Goal: Task Accomplishment & Management: Manage account settings

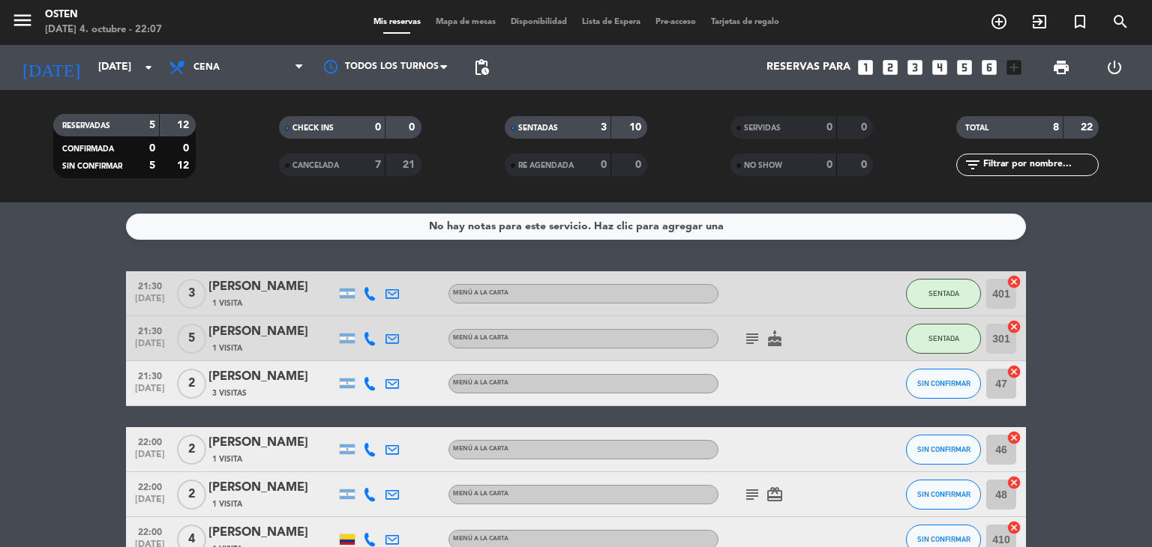
click at [54, 385] on bookings-row "21:30 [DATE] 3 [PERSON_NAME] 1 Visita MENÚ A LA CARTA SENTADA 401 cancel 21:30 …" at bounding box center [576, 482] width 1152 height 423
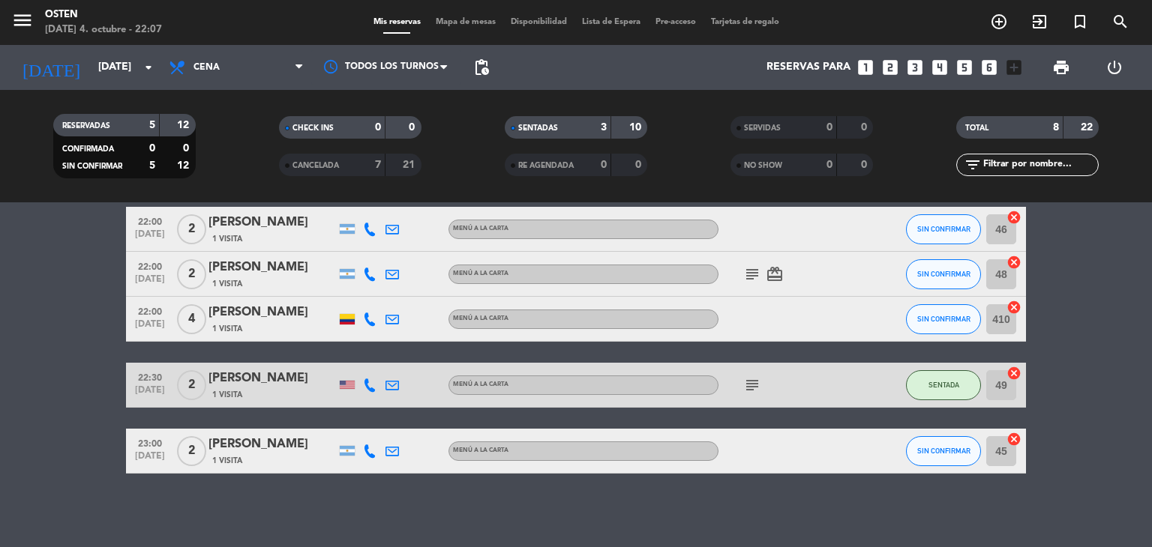
scroll to position [222, 0]
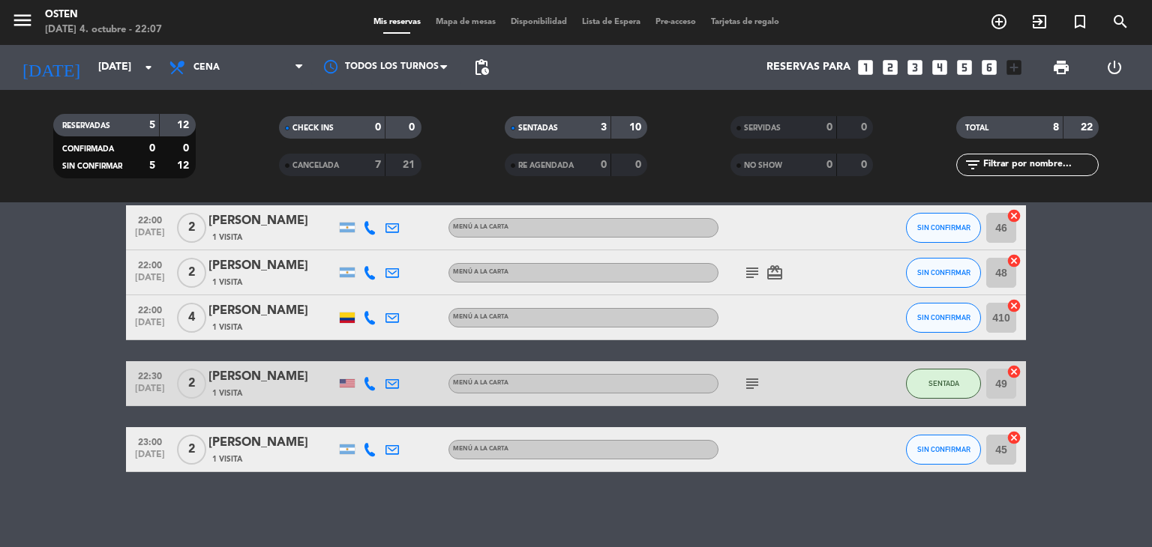
click at [238, 316] on div "[PERSON_NAME]" at bounding box center [271, 310] width 127 height 19
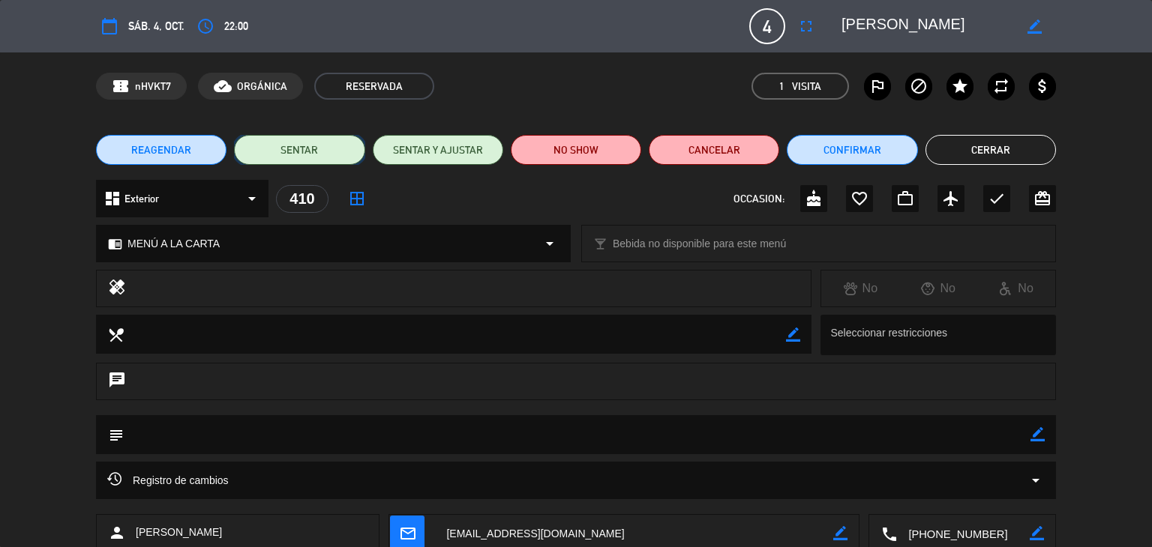
click at [264, 154] on button "SENTAR" at bounding box center [299, 150] width 130 height 30
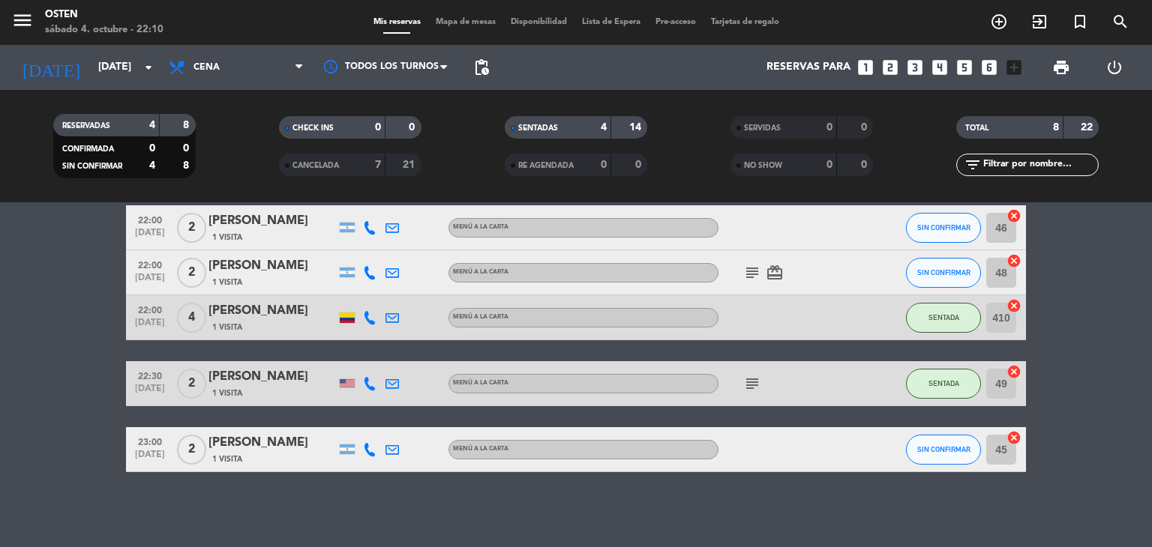
click at [763, 381] on div "subject" at bounding box center [785, 383] width 135 height 44
click at [756, 382] on icon "subject" at bounding box center [752, 384] width 18 height 18
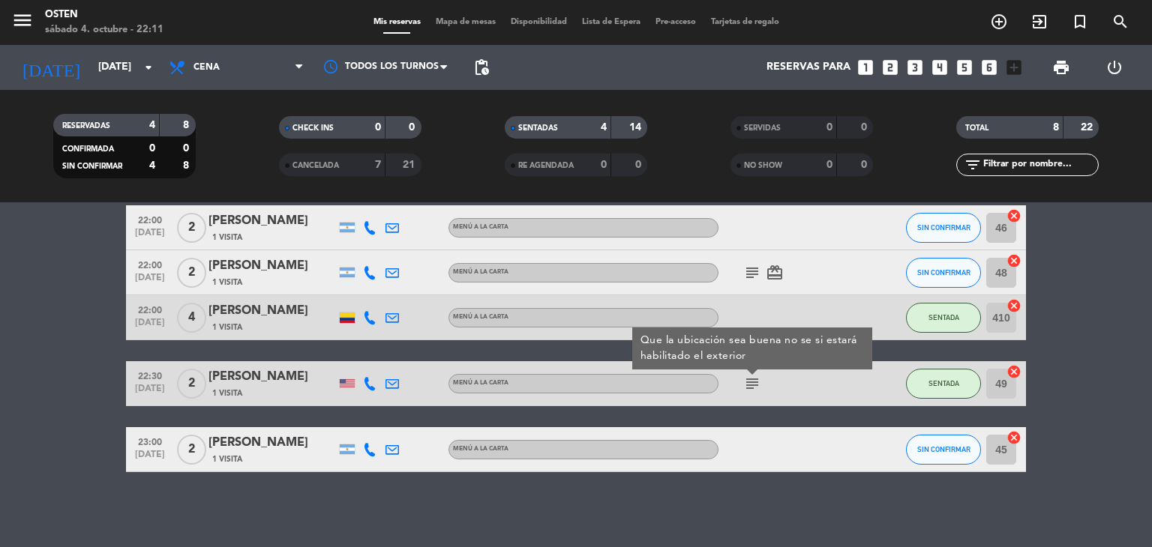
click at [39, 337] on bookings-row "21:30 [DATE] 3 [PERSON_NAME] 1 Visita MENÚ A LA CARTA SENTADA 401 cancel 21:30 …" at bounding box center [576, 260] width 1152 height 423
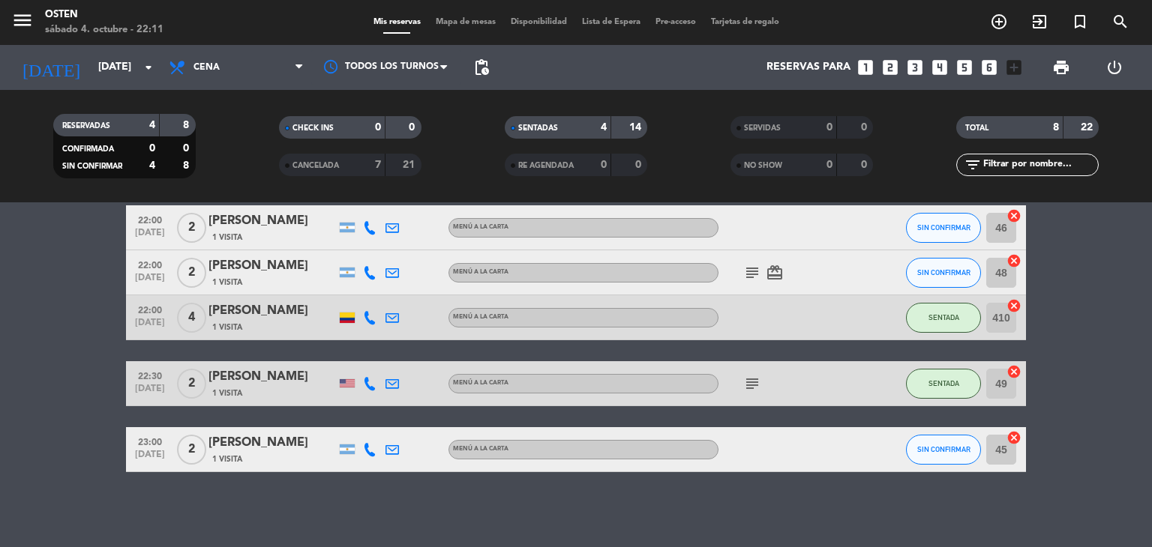
click at [275, 273] on div "[PERSON_NAME]" at bounding box center [271, 265] width 127 height 19
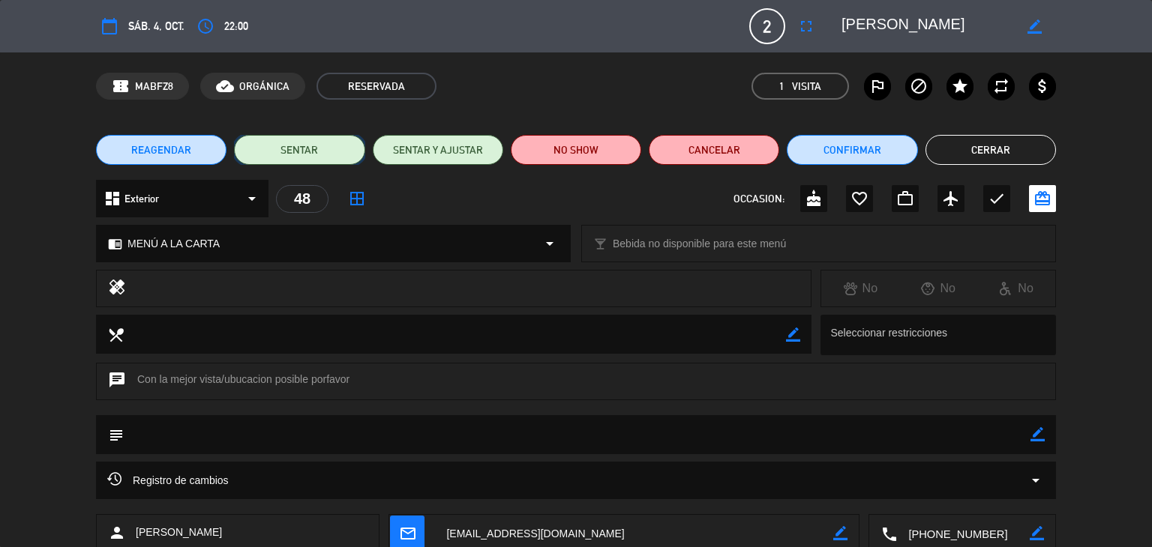
click at [268, 155] on button "SENTAR" at bounding box center [299, 150] width 130 height 30
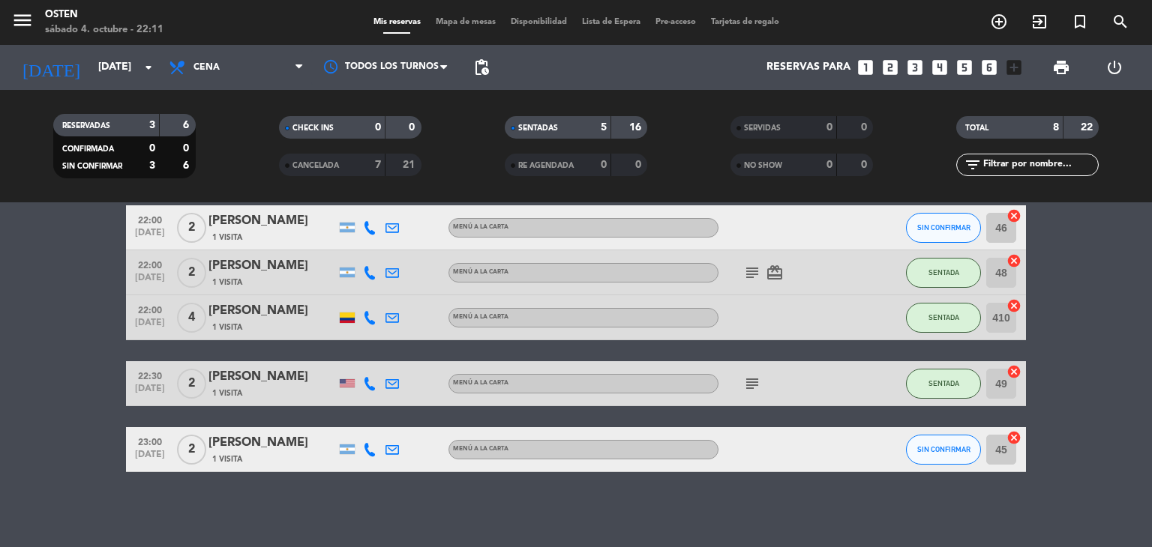
click at [61, 331] on bookings-row "21:30 [DATE] 3 [PERSON_NAME] 1 Visita MENÚ A LA CARTA SENTADA 401 cancel 21:30 …" at bounding box center [576, 260] width 1152 height 423
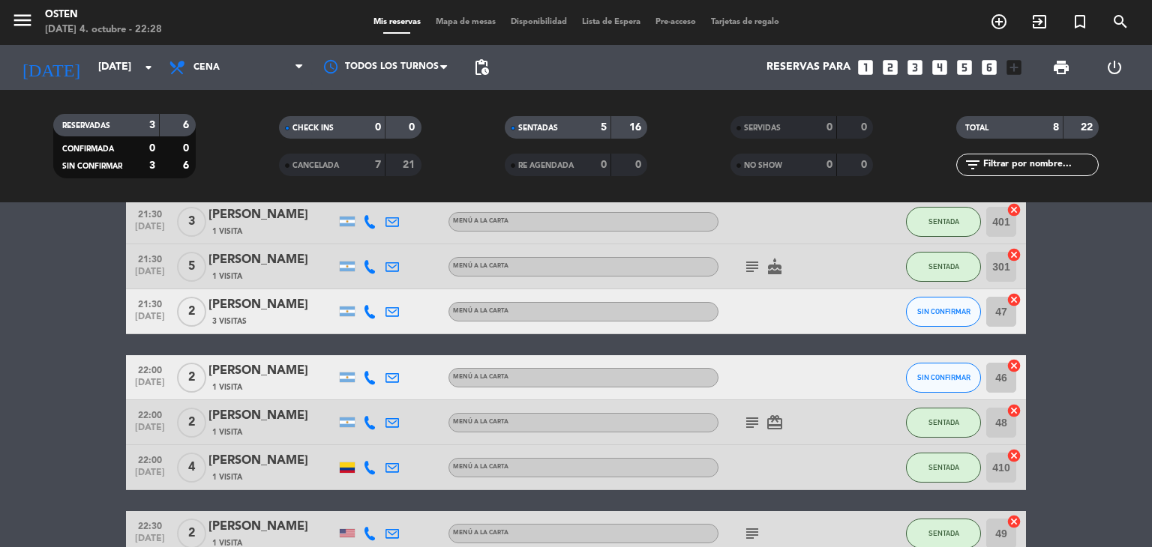
scroll to position [102, 0]
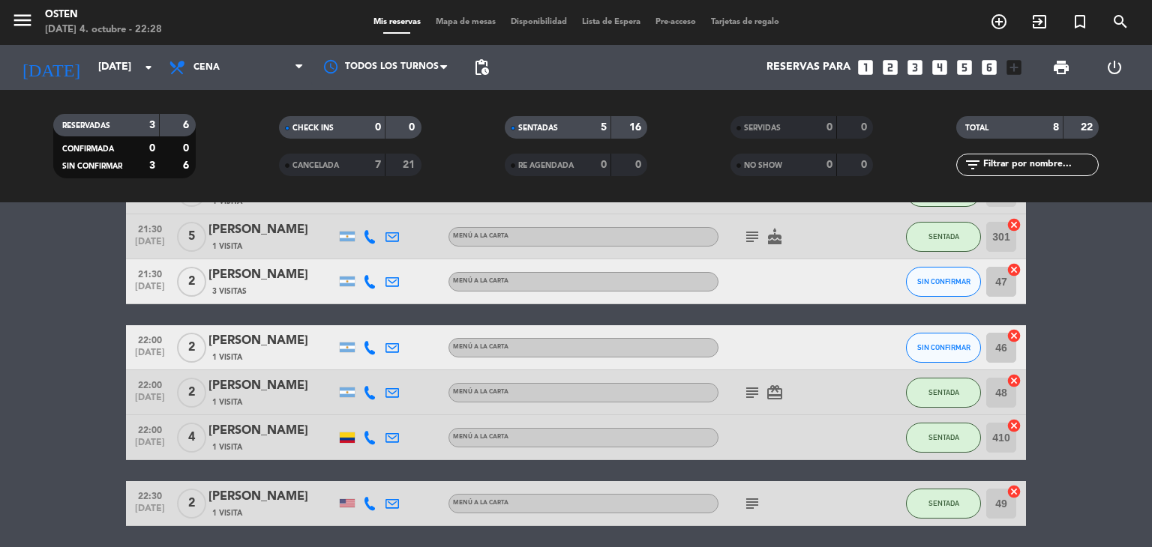
drag, startPoint x: 59, startPoint y: 325, endPoint x: 210, endPoint y: 357, distance: 154.2
click at [210, 357] on div "1 Visita" at bounding box center [271, 357] width 127 height 13
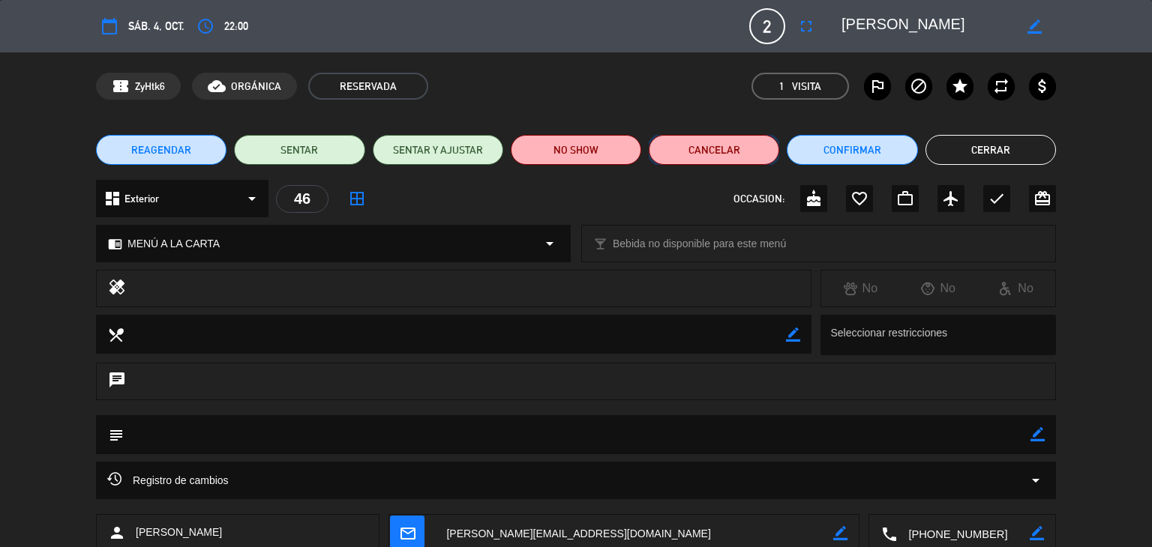
click at [682, 154] on button "Cancelar" at bounding box center [714, 150] width 130 height 30
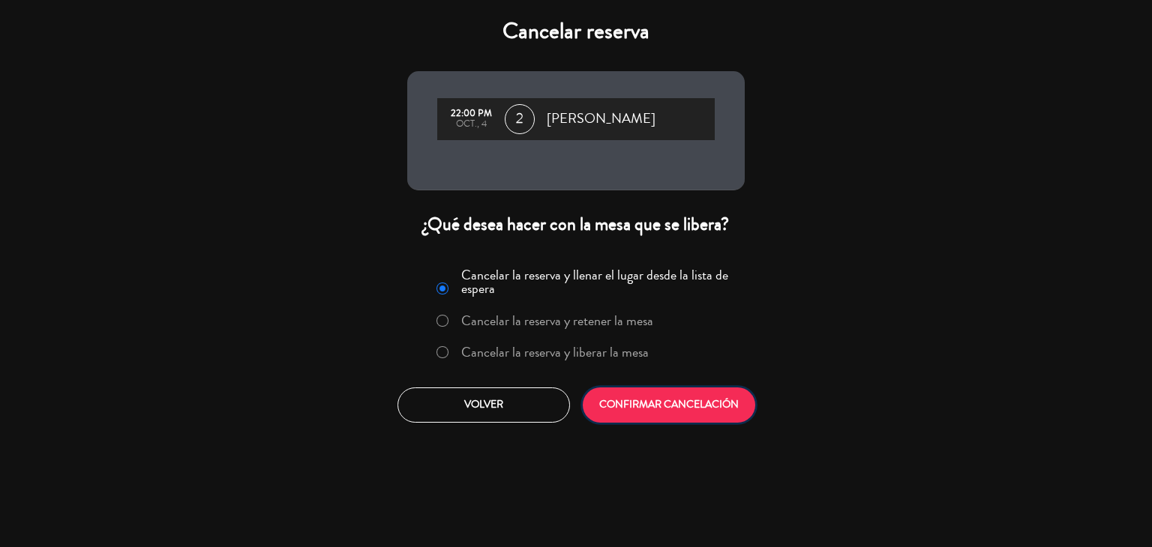
click at [643, 413] on button "CONFIRMAR CANCELACIÓN" at bounding box center [669, 405] width 172 height 35
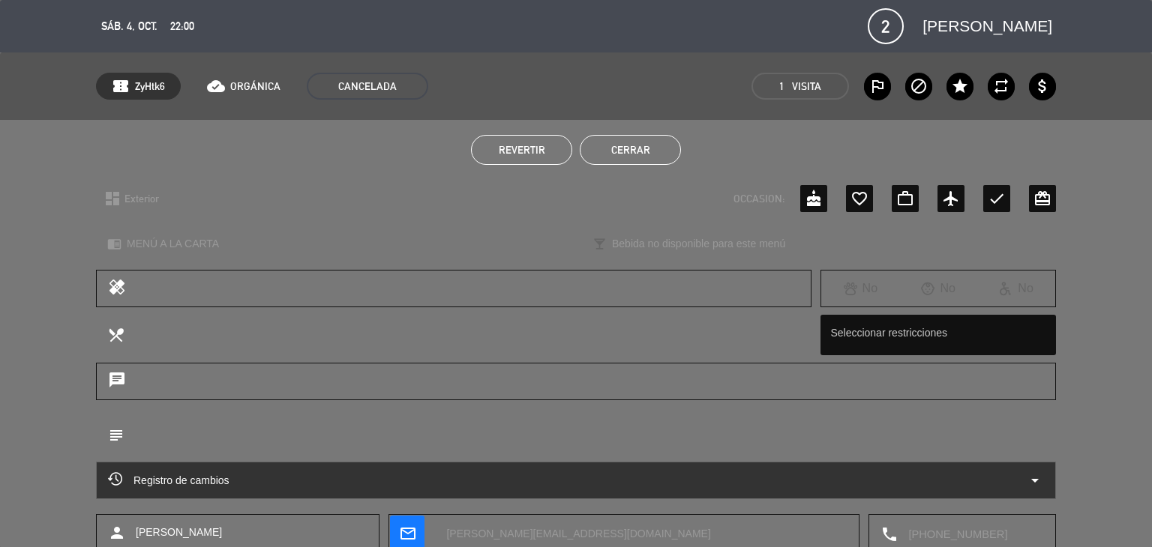
click at [631, 145] on button "Cerrar" at bounding box center [630, 150] width 101 height 30
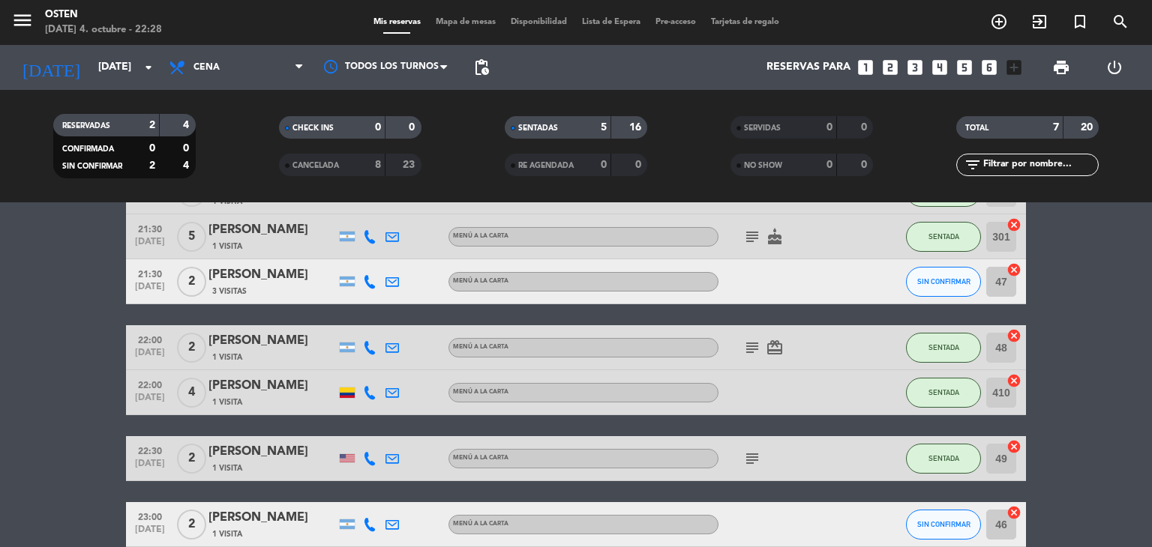
click at [220, 282] on div "[PERSON_NAME]" at bounding box center [271, 274] width 127 height 19
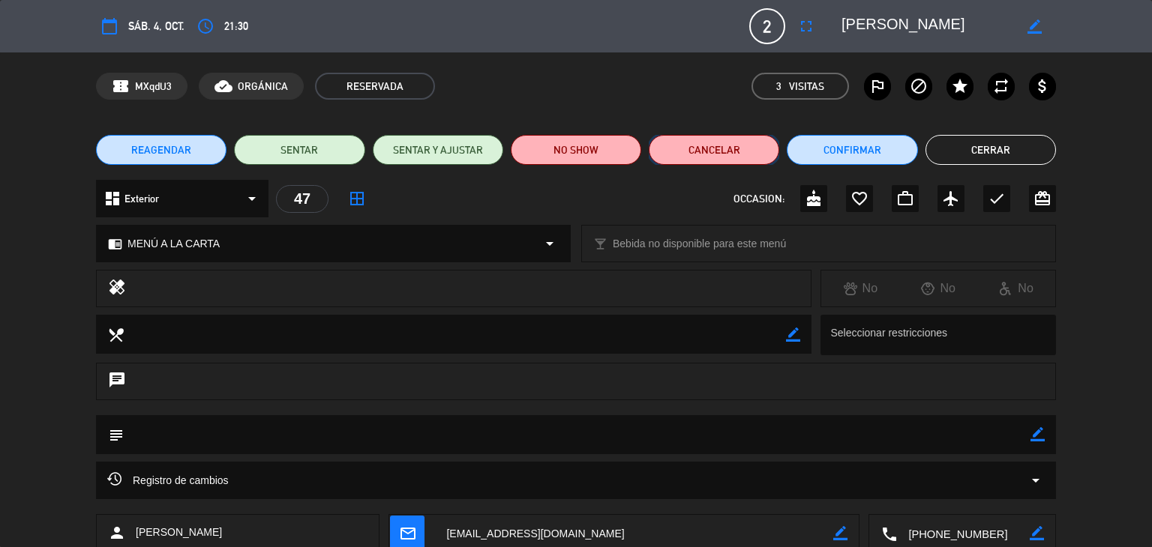
click at [711, 146] on button "Cancelar" at bounding box center [714, 150] width 130 height 30
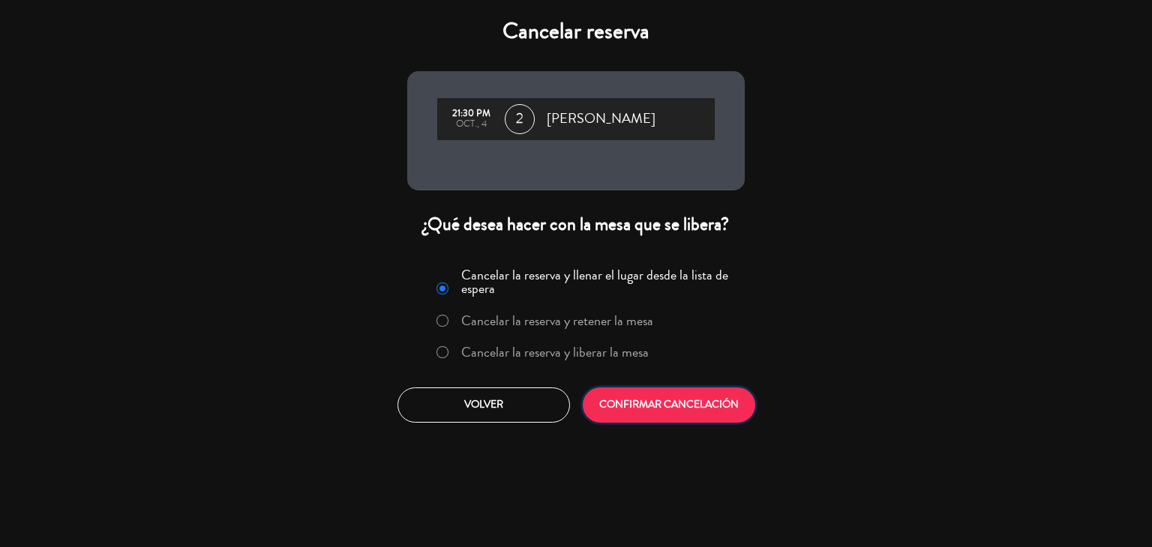
click at [686, 421] on button "CONFIRMAR CANCELACIÓN" at bounding box center [669, 405] width 172 height 35
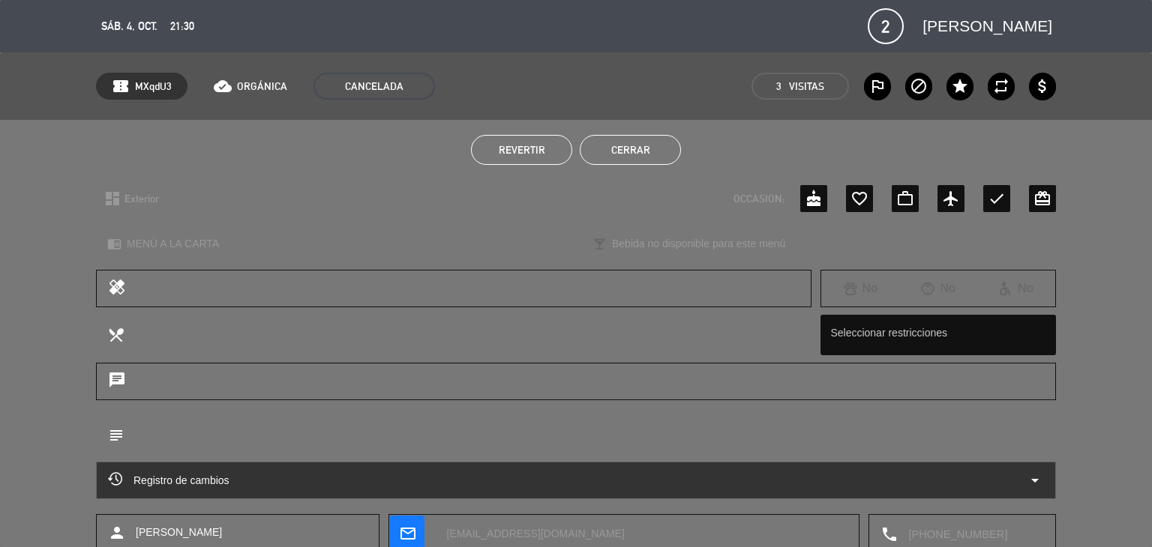
click at [657, 145] on button "Cerrar" at bounding box center [630, 150] width 101 height 30
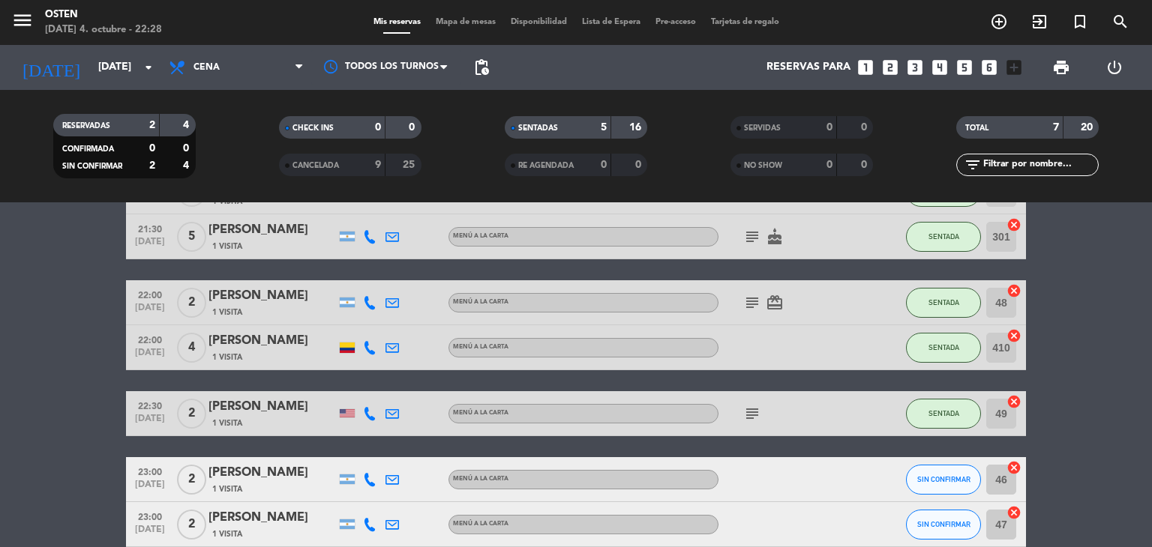
click at [12, 402] on bookings-row "21:30 [DATE] 3 [PERSON_NAME] 1 Visita MENÚ A LA CARTA SENTADA 401 cancel 21:30 …" at bounding box center [576, 358] width 1152 height 378
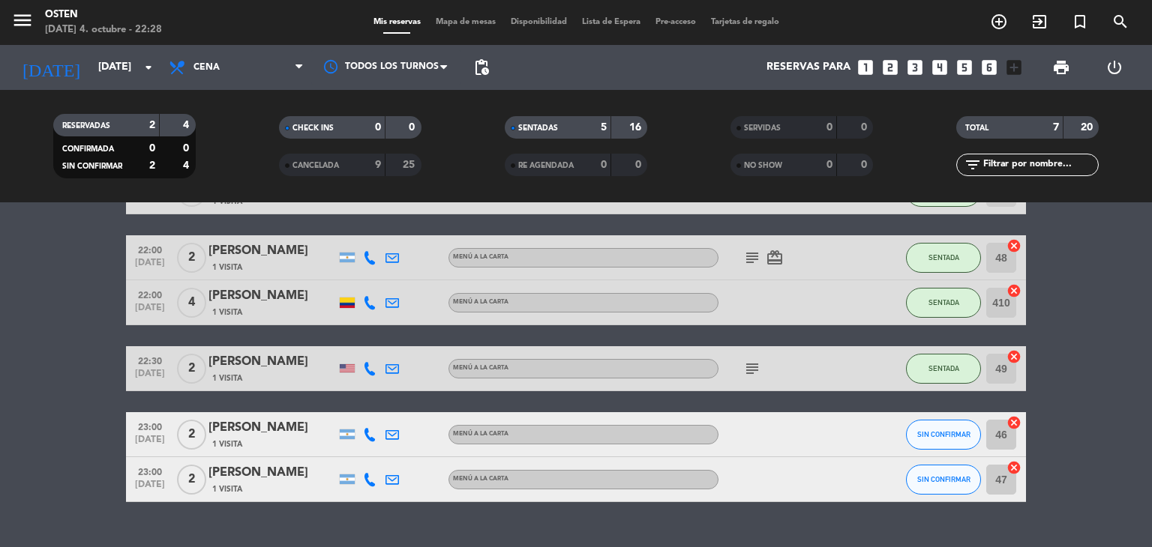
scroll to position [177, 0]
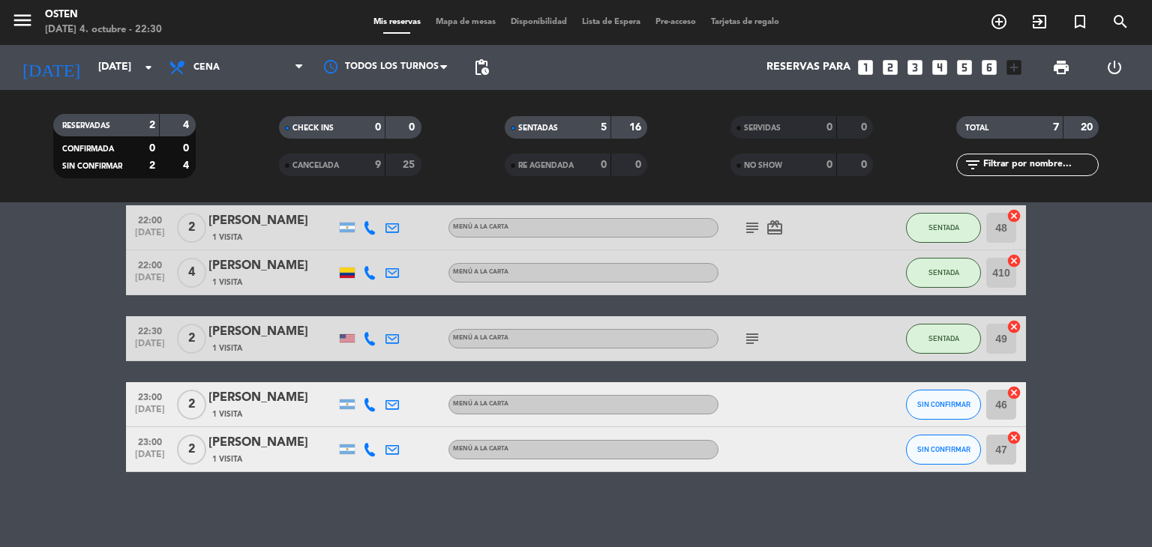
click at [246, 448] on div "[PERSON_NAME]" at bounding box center [271, 442] width 127 height 19
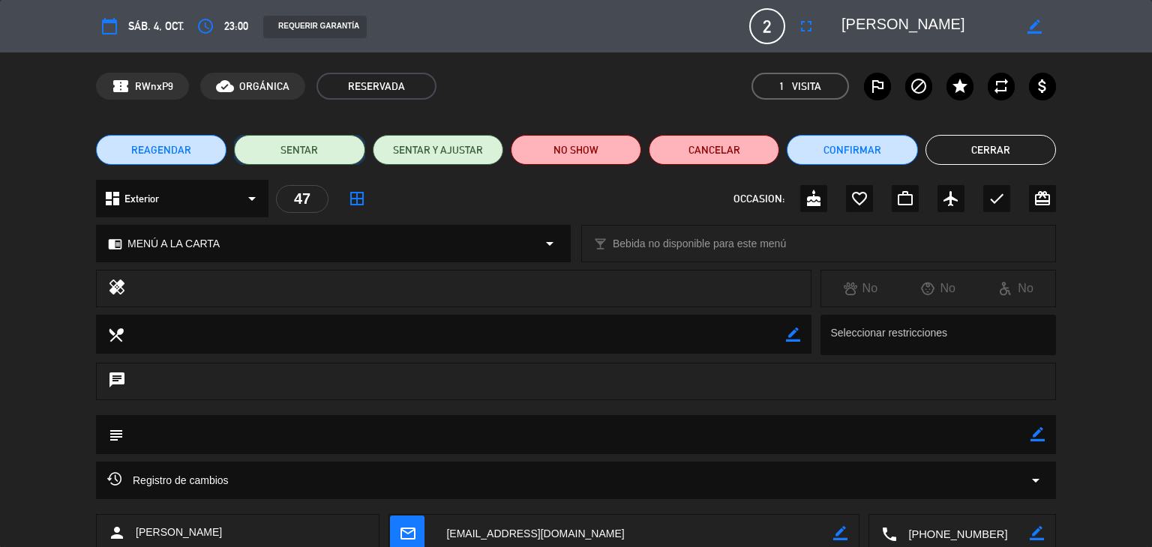
click at [279, 155] on button "SENTAR" at bounding box center [299, 150] width 130 height 30
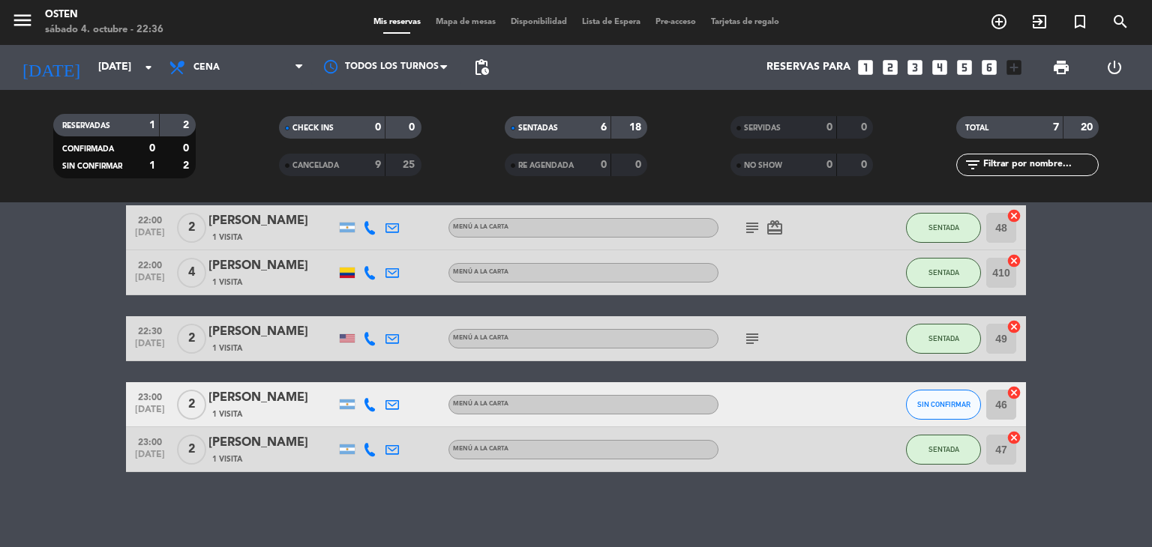
click at [886, 70] on icon "looks_two" at bounding box center [889, 67] width 19 height 19
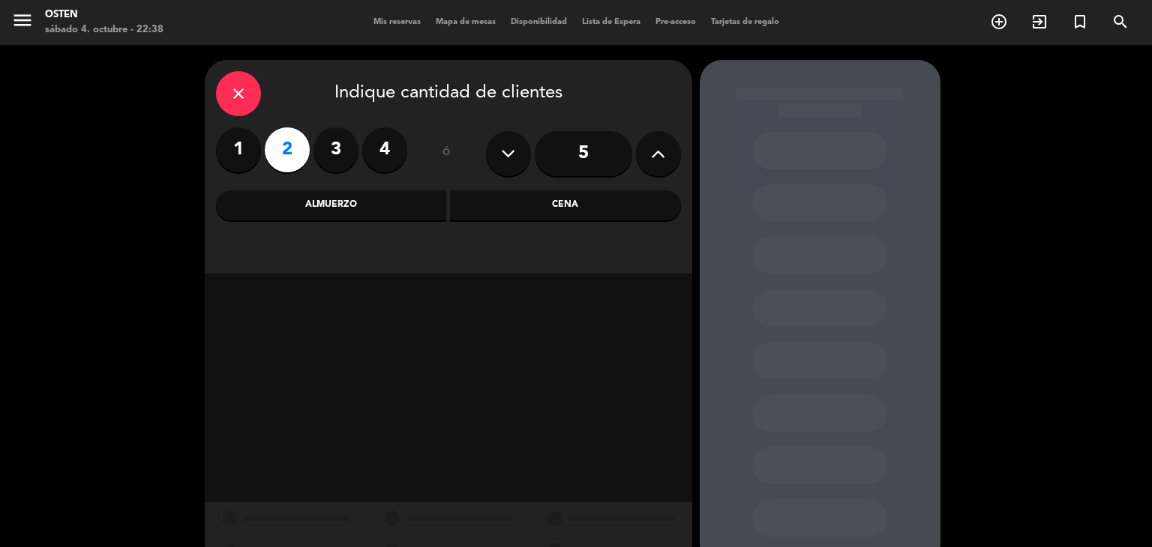
click at [234, 91] on icon "close" at bounding box center [238, 94] width 18 height 18
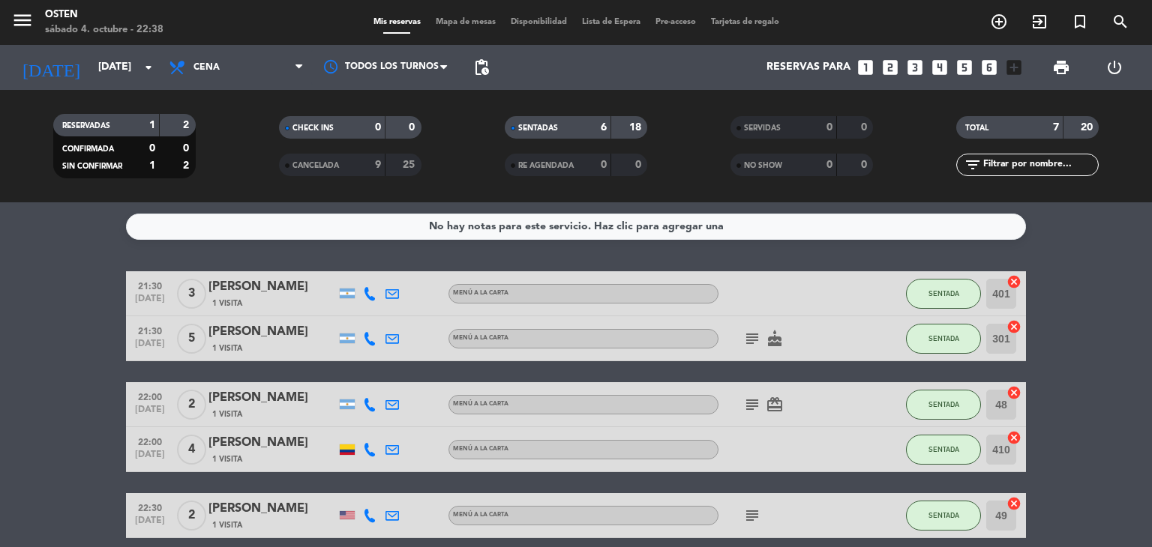
click at [36, 369] on bookings-row "21:30 [DATE] 3 [PERSON_NAME] 1 Visita MENÚ A LA CARTA SENTADA 401 cancel 21:30 …" at bounding box center [576, 460] width 1152 height 378
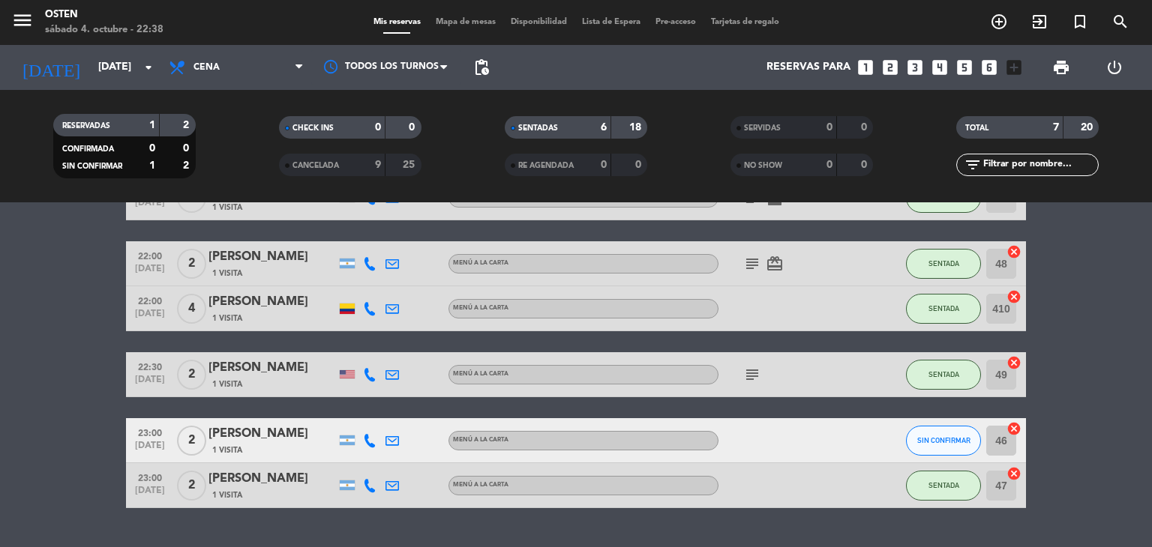
scroll to position [177, 0]
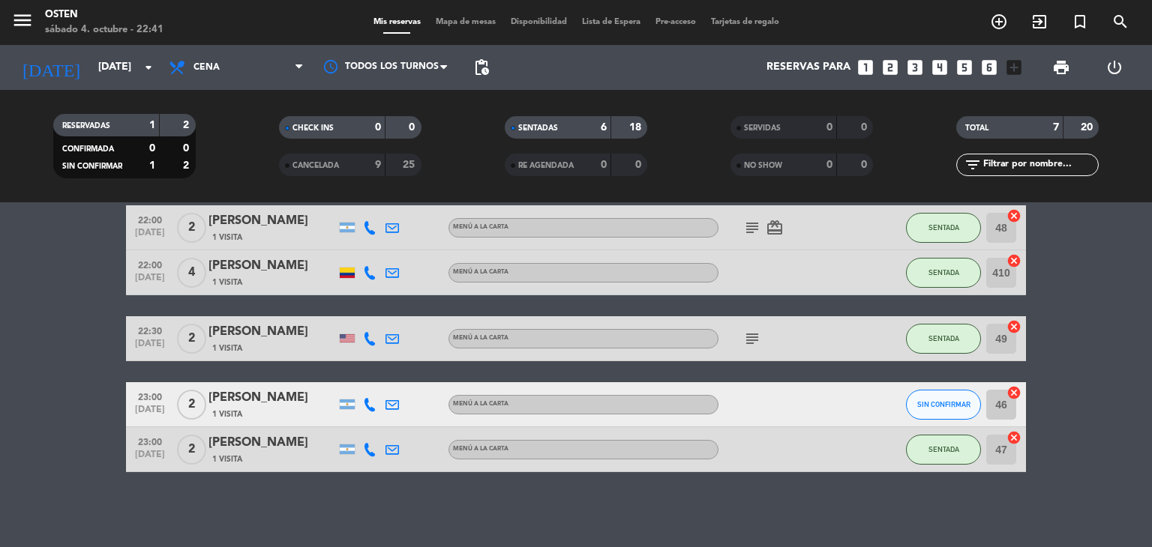
click at [284, 415] on div "1 Visita" at bounding box center [271, 414] width 127 height 13
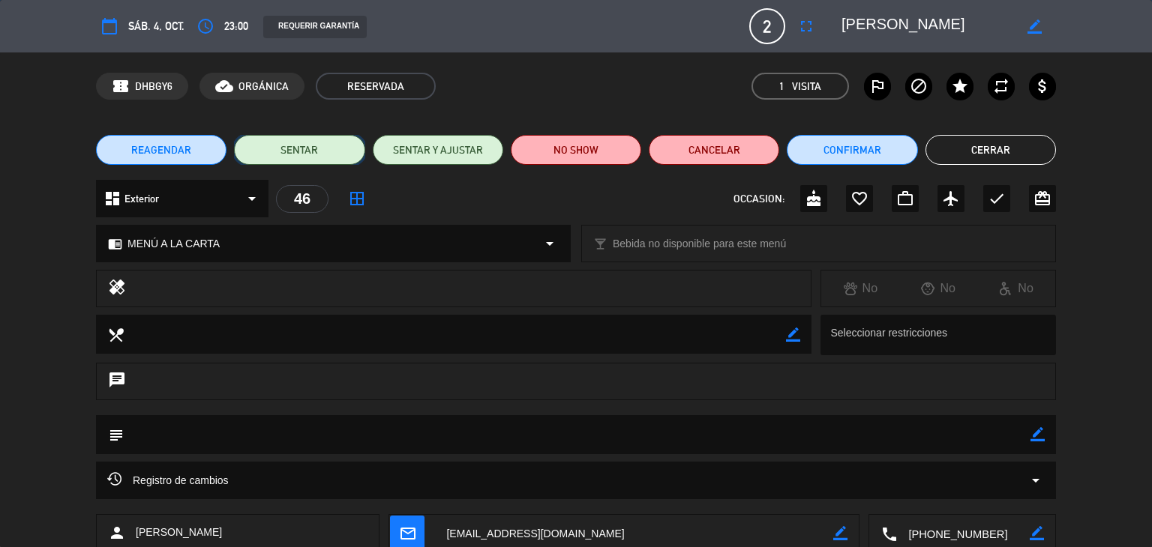
click at [276, 151] on button "SENTAR" at bounding box center [299, 150] width 130 height 30
